Goal: Use online tool/utility: Utilize a website feature to perform a specific function

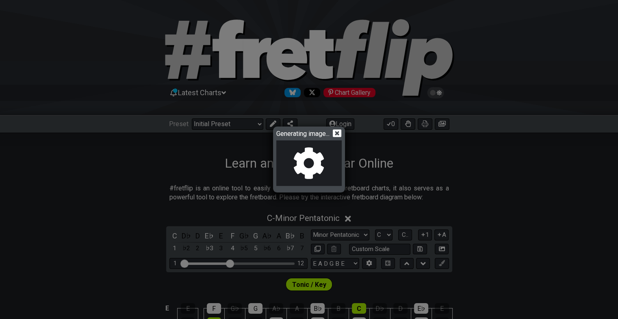
click at [444, 247] on div "Generating image..." at bounding box center [309, 159] width 618 height 319
drag, startPoint x: 0, startPoint y: 0, endPoint x: 444, endPoint y: 247, distance: 508.0
click at [444, 247] on div "Generating image..." at bounding box center [309, 159] width 618 height 319
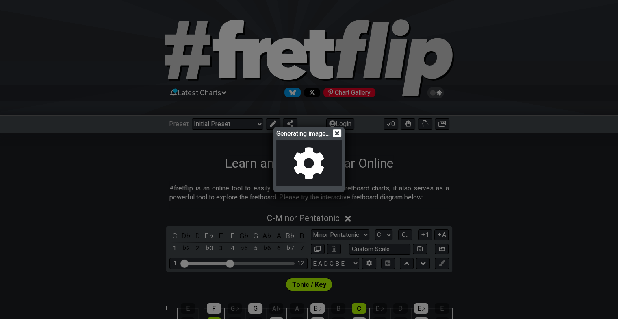
click at [444, 247] on div "Generating image..." at bounding box center [309, 159] width 618 height 319
drag, startPoint x: 382, startPoint y: 205, endPoint x: 374, endPoint y: 199, distance: 9.9
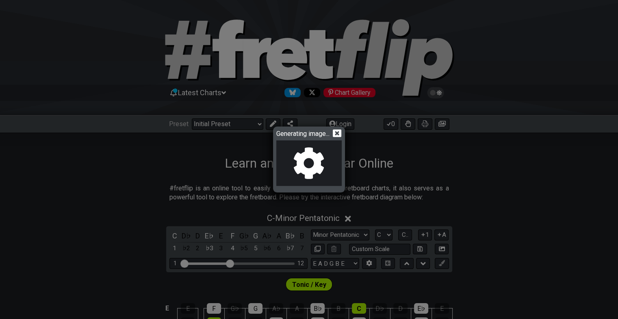
click at [376, 201] on div "Generating image..." at bounding box center [309, 159] width 618 height 319
click at [369, 193] on div "Generating image..." at bounding box center [309, 159] width 618 height 319
click at [341, 132] on icon at bounding box center [337, 133] width 9 height 9
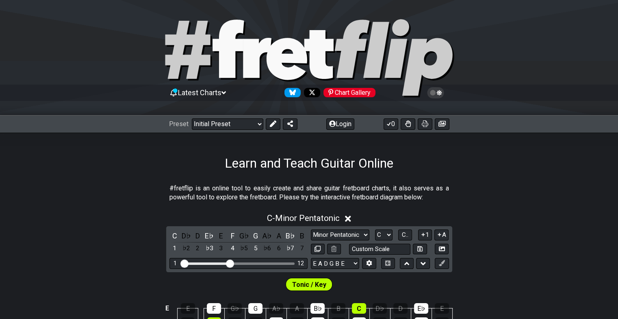
click at [341, 131] on div "Preset Welcome to #fretflip! Initial Preset Custom Preset Minor Pentatonic Majo…" at bounding box center [309, 124] width 618 height 18
click at [339, 132] on div "Preset Welcome to #fretflip! Initial Preset Custom Preset Minor Pentatonic Majo…" at bounding box center [309, 124] width 618 height 18
click at [339, 136] on div "Learn and Teach Guitar Online" at bounding box center [309, 151] width 618 height 38
click at [339, 137] on div "Learn and Teach Guitar Online" at bounding box center [309, 151] width 618 height 38
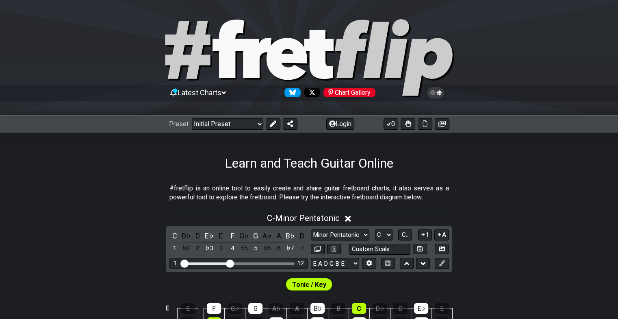
click at [339, 137] on div "Learn and Teach Guitar Online" at bounding box center [309, 151] width 618 height 38
click at [344, 139] on div "Learn and Teach Guitar Online" at bounding box center [309, 151] width 618 height 38
click at [345, 139] on div "Learn and Teach Guitar Online" at bounding box center [309, 151] width 618 height 38
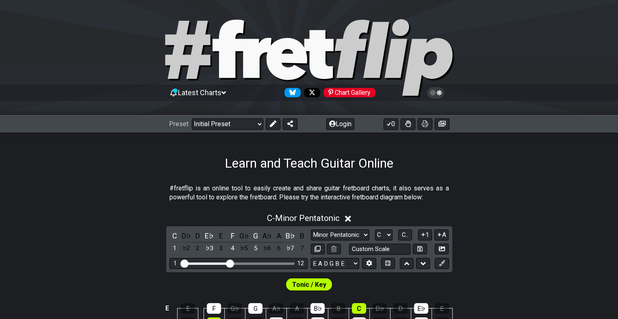
click at [345, 139] on div "Learn and Teach Guitar Online" at bounding box center [309, 151] width 618 height 38
drag, startPoint x: 345, startPoint y: 139, endPoint x: 440, endPoint y: 105, distance: 101.0
click at [357, 137] on div "Learn and Teach Guitar Online" at bounding box center [309, 151] width 618 height 38
drag, startPoint x: 440, startPoint y: 105, endPoint x: 572, endPoint y: 15, distance: 159.8
click at [540, 39] on div "Latest Charts Chart Gallery" at bounding box center [309, 57] width 618 height 115
